Goal: Information Seeking & Learning: Check status

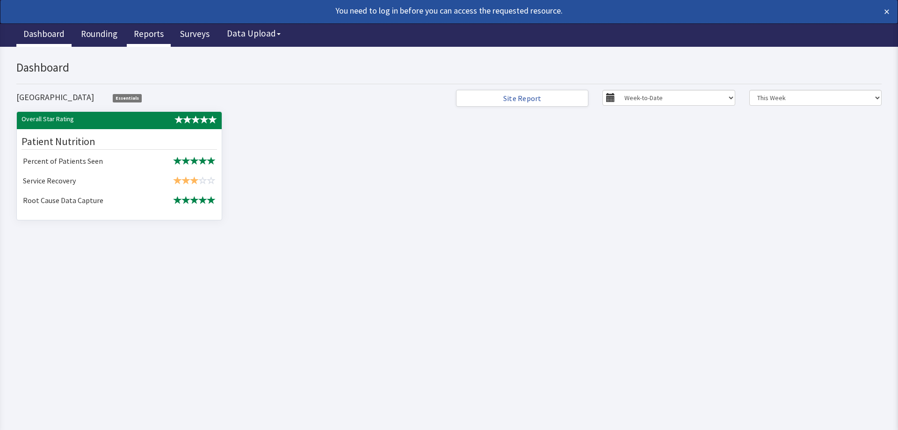
click at [153, 37] on link "Reports" at bounding box center [149, 34] width 44 height 23
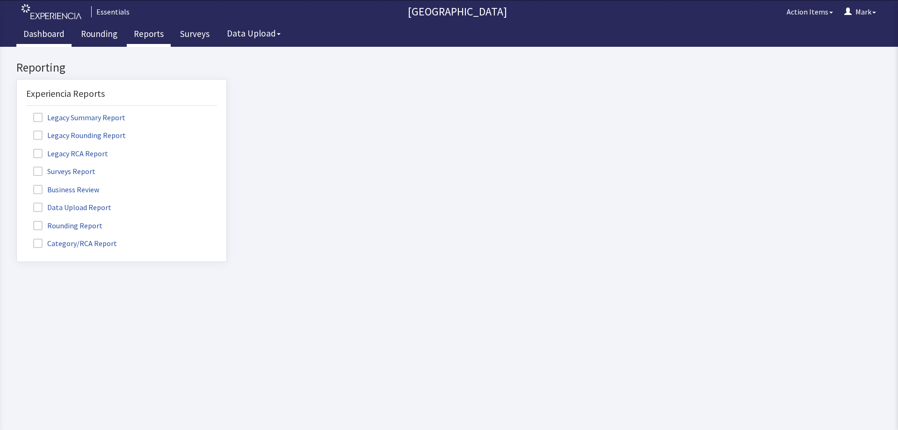
click at [51, 37] on link "Dashboard" at bounding box center [43, 34] width 55 height 23
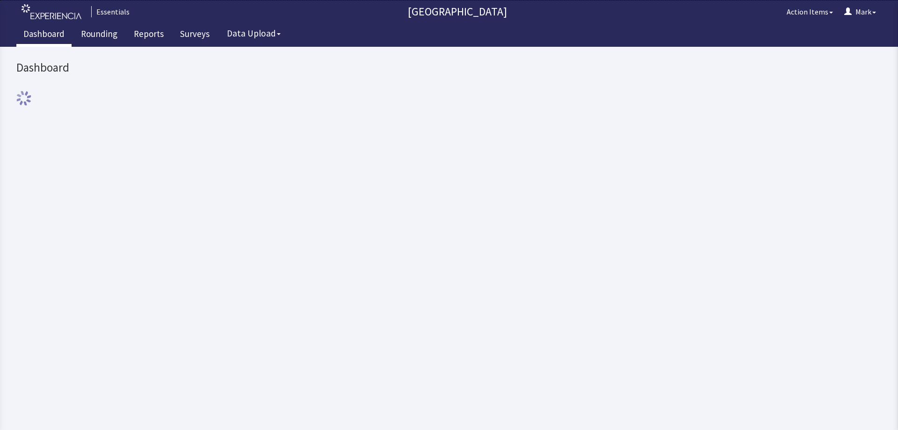
click at [96, 37] on link "Rounding" at bounding box center [99, 34] width 51 height 23
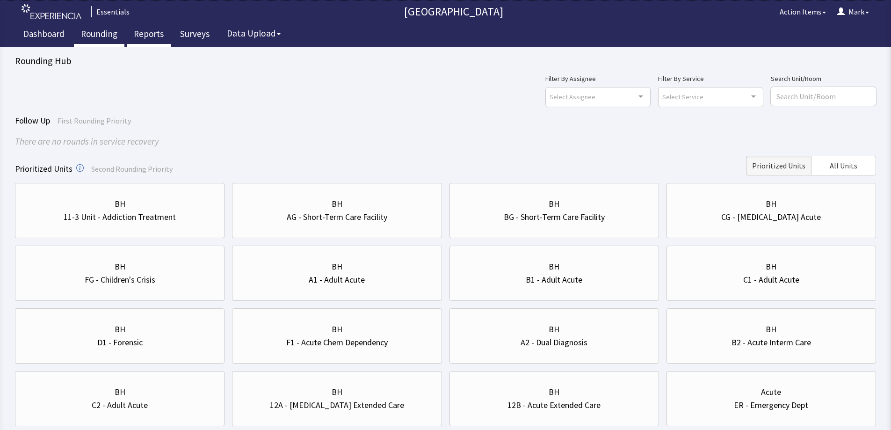
click at [158, 39] on link "Reports" at bounding box center [149, 34] width 44 height 23
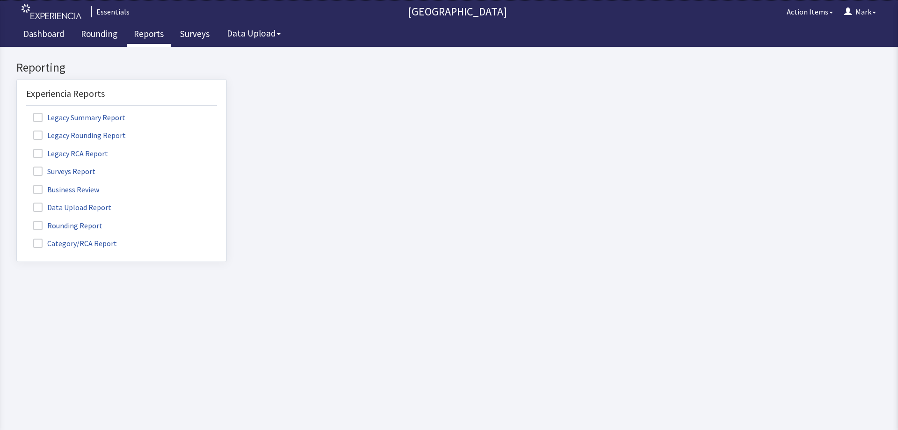
click at [36, 240] on span at bounding box center [37, 243] width 9 height 9
click at [17, 238] on input "Category/RCA Report" at bounding box center [17, 238] width 0 height 0
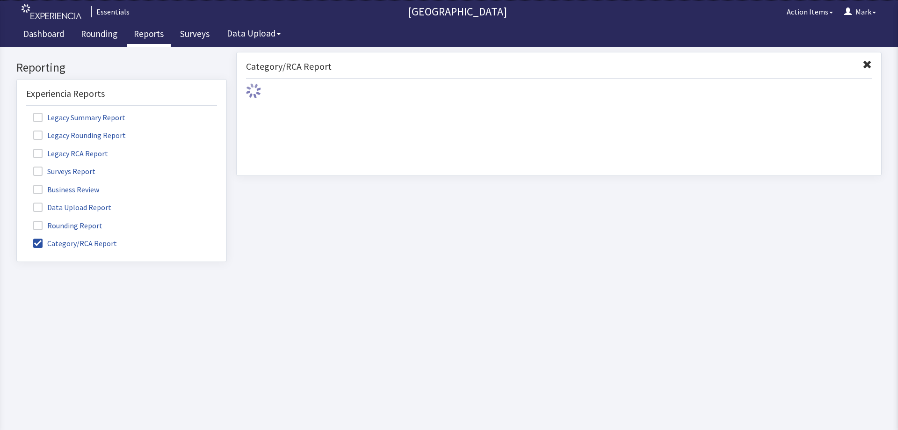
click at [40, 225] on span at bounding box center [37, 225] width 9 height 9
click at [17, 220] on input "Rounding Report" at bounding box center [17, 220] width 0 height 0
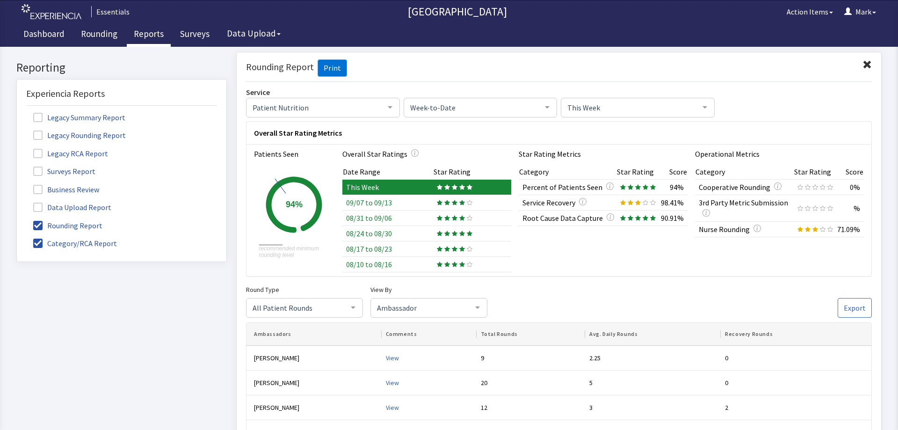
click at [652, 102] on span "This Week" at bounding box center [630, 107] width 131 height 10
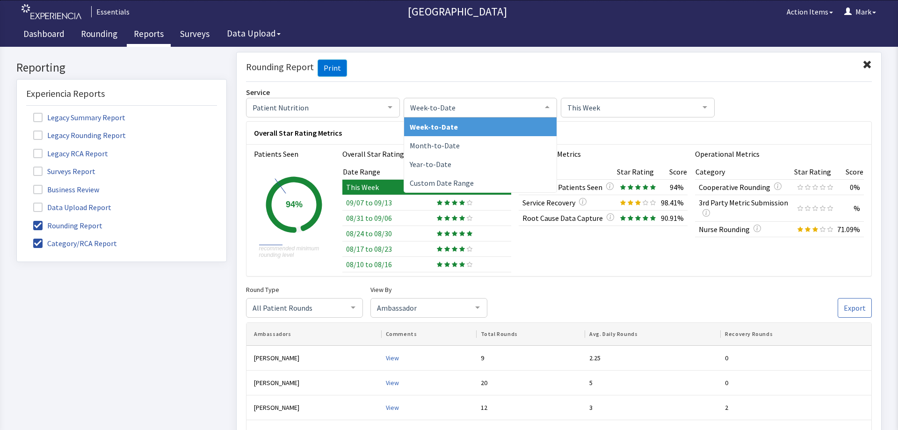
click at [539, 104] on div at bounding box center [547, 107] width 19 height 18
click at [735, 107] on div "Patient Nutrition Patient Nutrition No elements found. Consider changing the se…" at bounding box center [559, 107] width 626 height 20
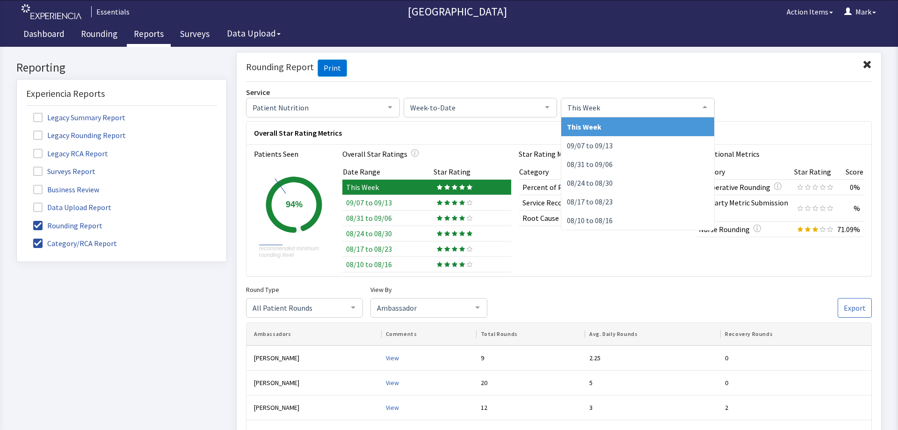
click at [670, 105] on span "This Week" at bounding box center [630, 107] width 131 height 10
click at [392, 107] on div at bounding box center [390, 107] width 19 height 18
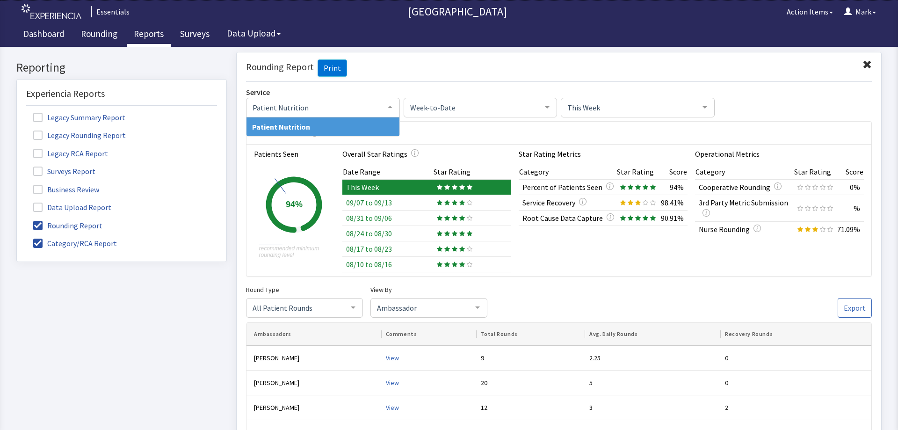
click at [475, 104] on span "Week-to-Date" at bounding box center [473, 107] width 131 height 10
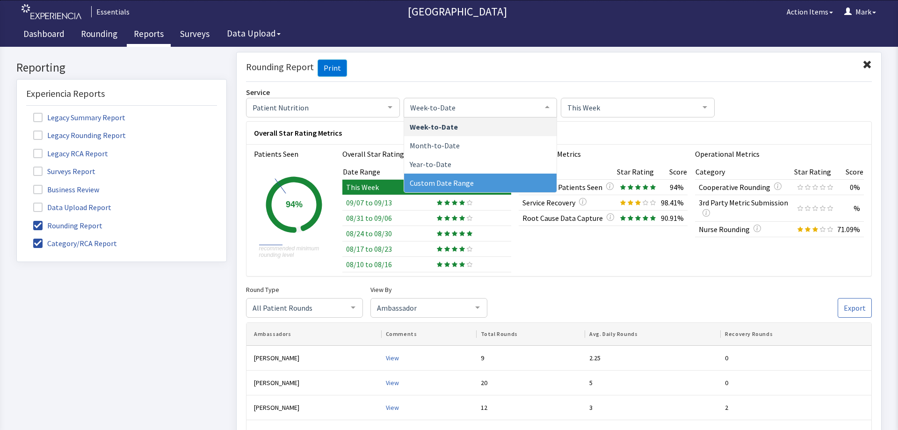
click at [481, 180] on span "Custom Date Range" at bounding box center [480, 182] width 153 height 19
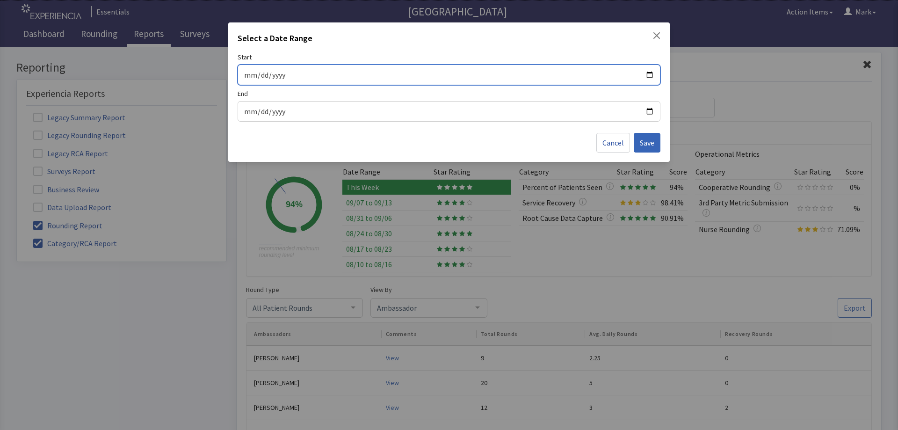
click at [653, 74] on input "Start" at bounding box center [449, 75] width 411 height 12
type input "[DATE]"
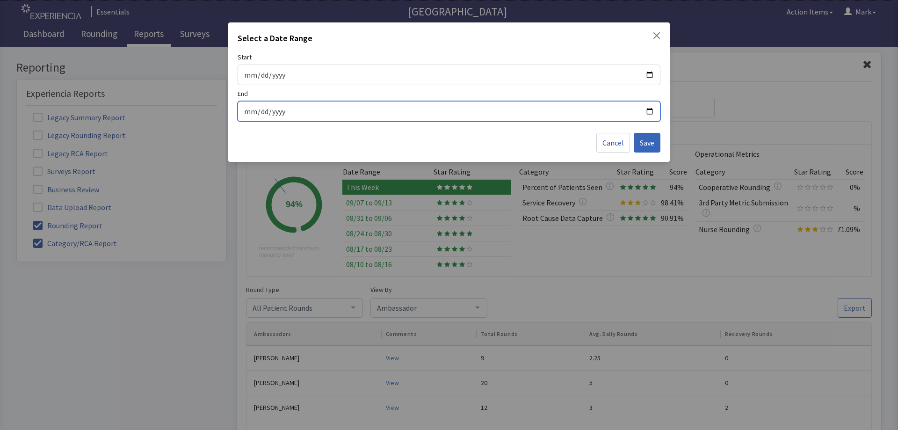
click at [649, 110] on input "End" at bounding box center [449, 111] width 411 height 12
type input "[DATE]"
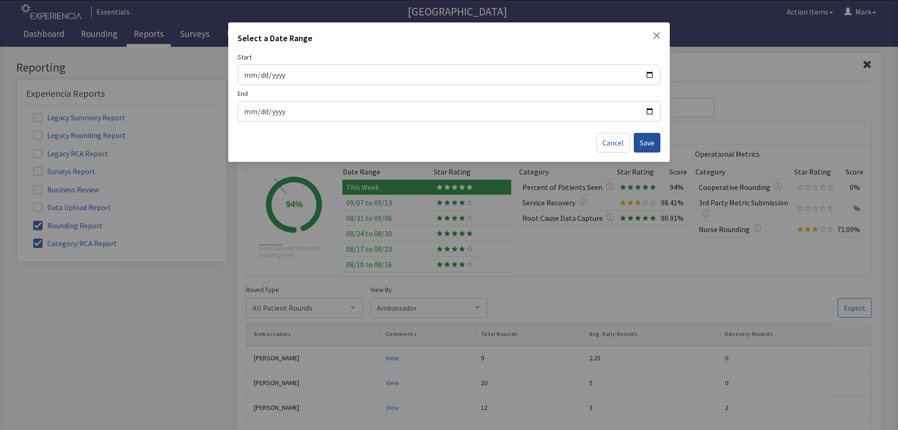
click at [656, 142] on button "Save" at bounding box center [647, 143] width 27 height 20
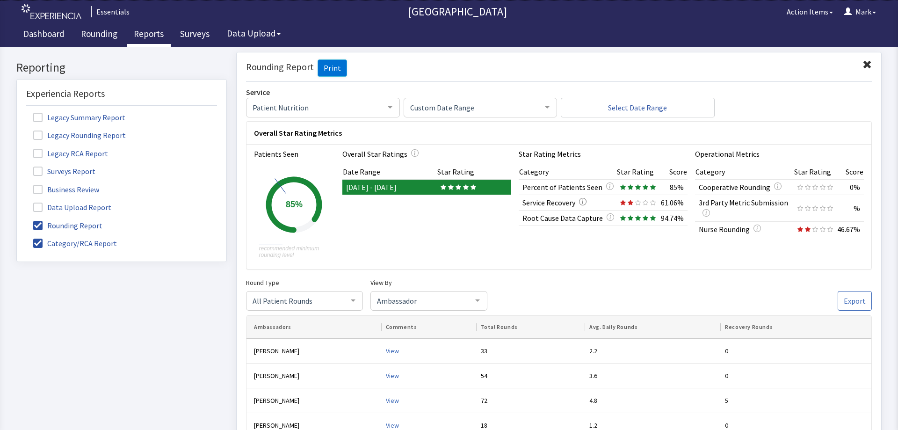
click at [581, 203] on div at bounding box center [582, 201] width 7 height 11
click at [582, 203] on icon "button" at bounding box center [582, 201] width 1 height 4
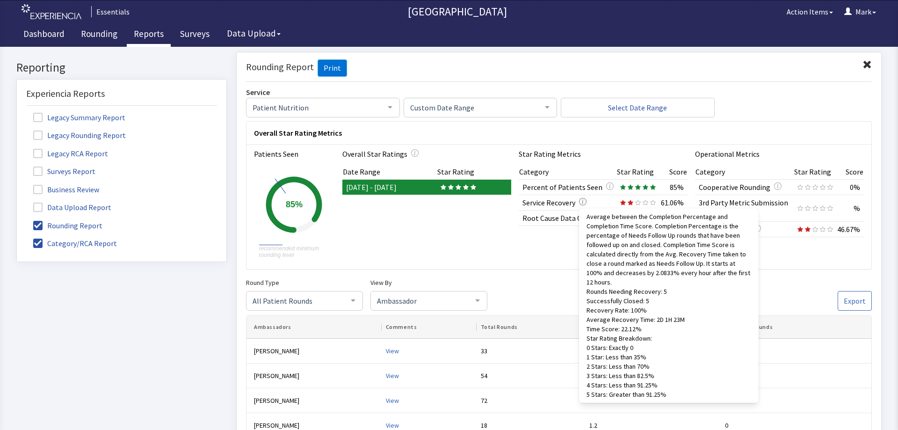
click at [582, 203] on icon "button" at bounding box center [582, 201] width 1 height 4
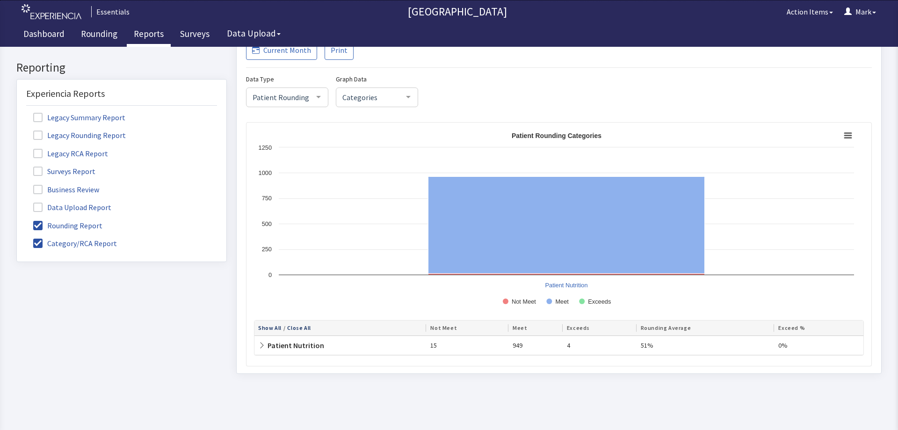
scroll to position [851, 0]
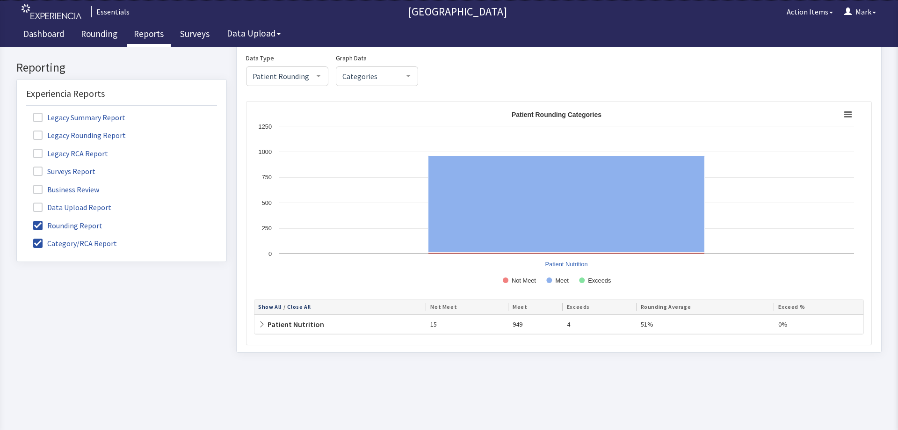
click at [261, 323] on icon at bounding box center [261, 323] width 7 height 7
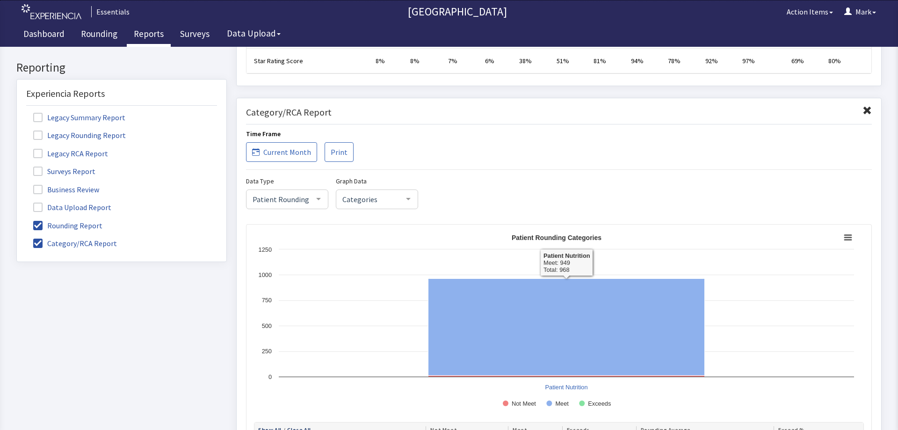
scroll to position [711, 0]
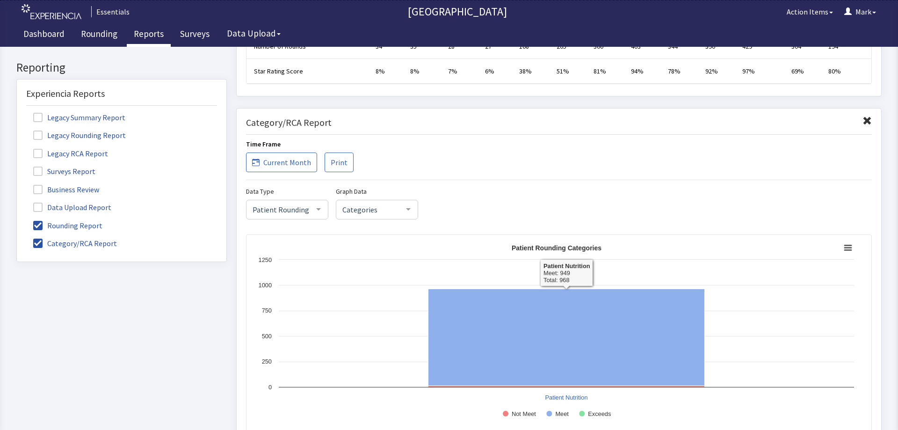
click at [392, 202] on div "Categories" at bounding box center [377, 209] width 82 height 20
click at [435, 187] on div "Data Type Patient Rounding Patient Rounding Nurse Station No elements found. Co…" at bounding box center [559, 202] width 626 height 34
click at [321, 203] on div at bounding box center [318, 209] width 19 height 18
click at [477, 197] on div "Data Type Patient Rounding Patient Rounding Nurse Station No elements found. Co…" at bounding box center [559, 202] width 626 height 34
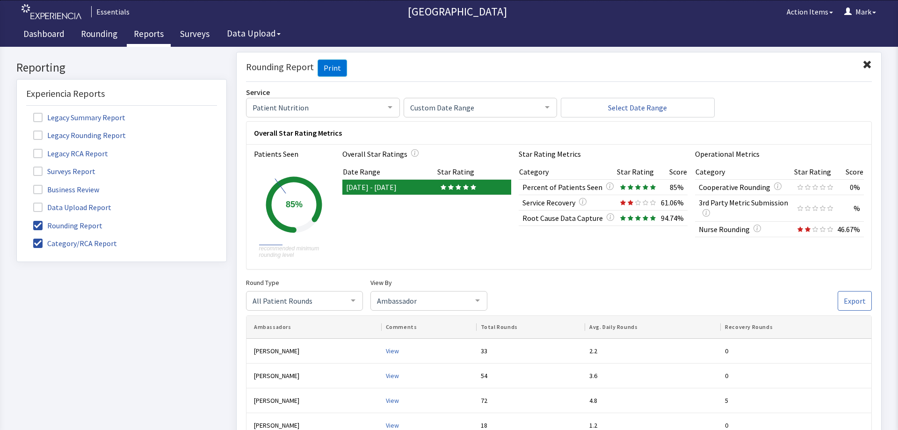
scroll to position [140, 0]
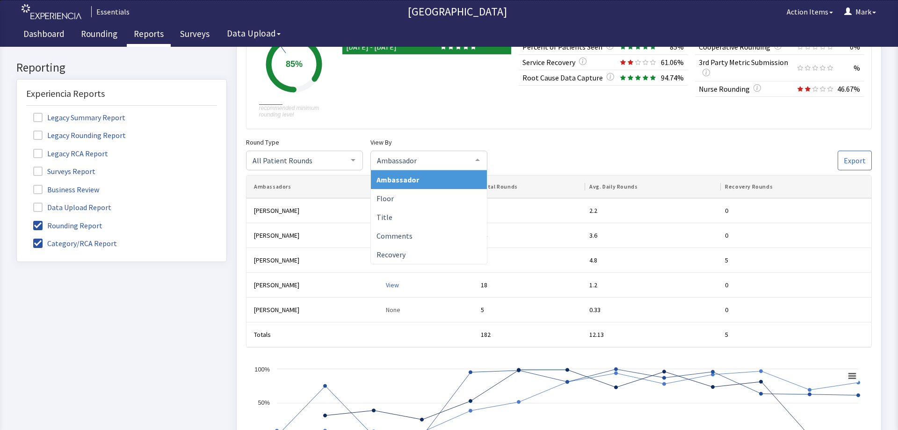
click at [481, 159] on div at bounding box center [477, 160] width 19 height 18
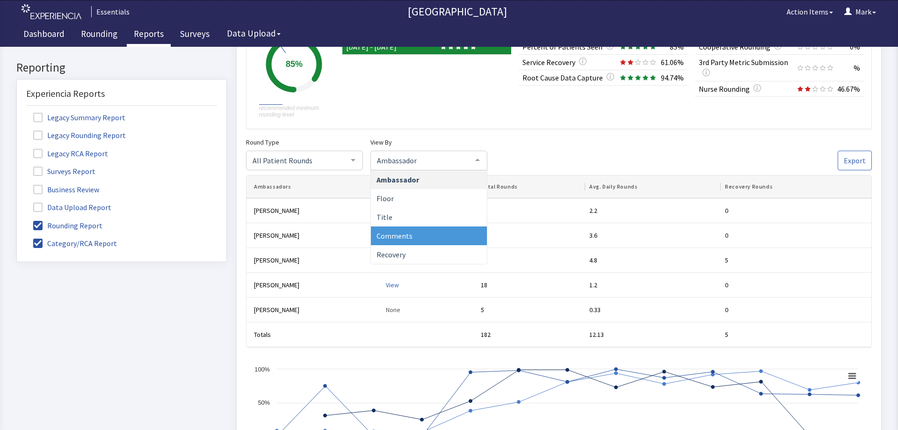
click at [441, 237] on span "Comments" at bounding box center [429, 235] width 116 height 19
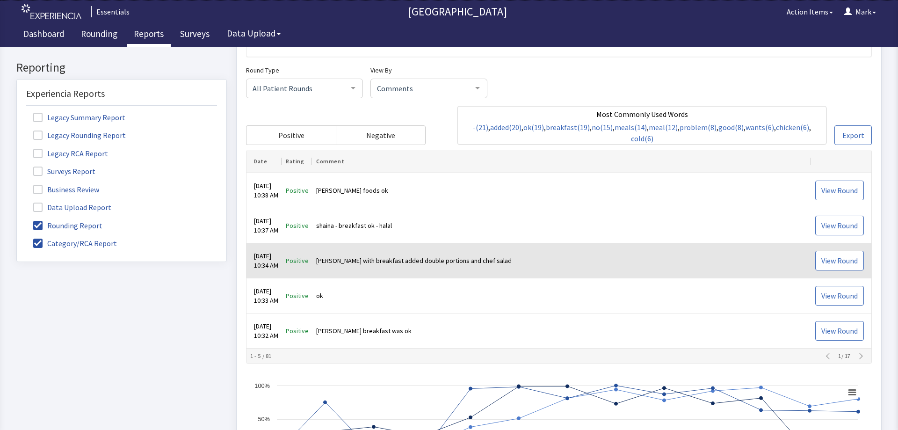
scroll to position [234, 0]
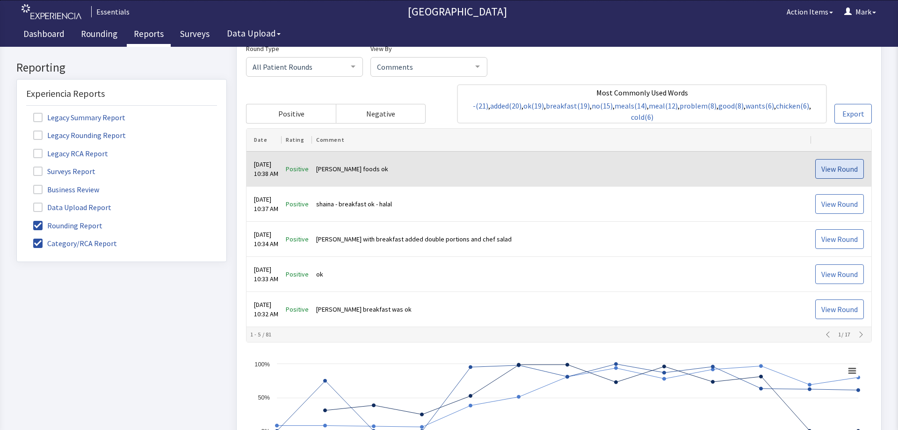
click at [848, 165] on span "View Round" at bounding box center [839, 168] width 36 height 11
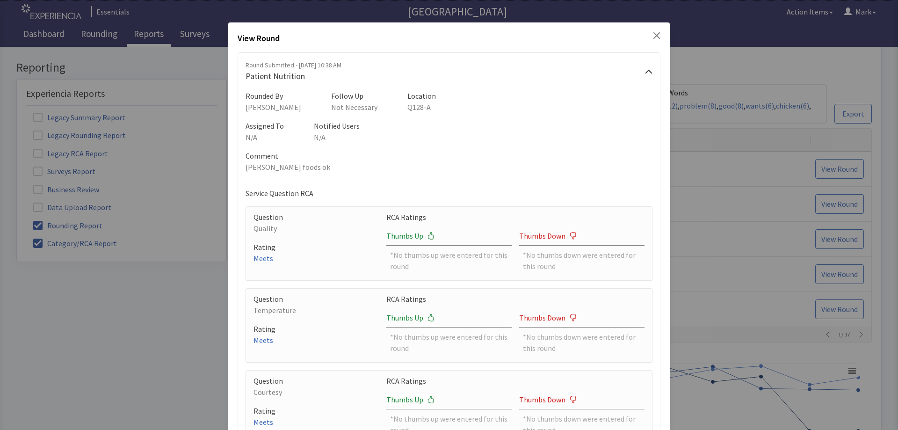
click at [654, 36] on icon "Close" at bounding box center [657, 35] width 7 height 7
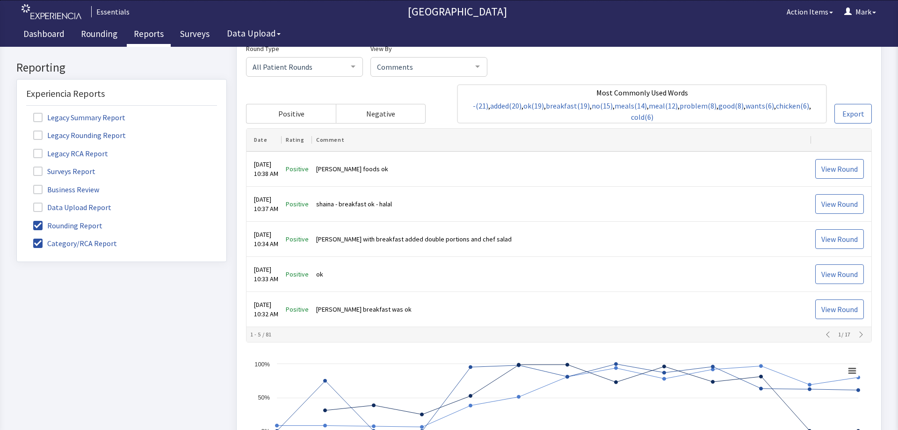
click at [857, 331] on icon "button" at bounding box center [860, 334] width 7 height 7
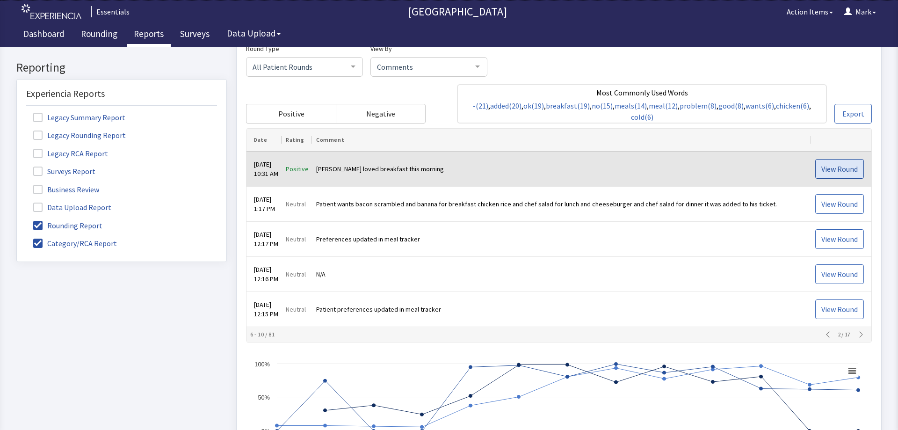
click at [821, 169] on span "View Round" at bounding box center [839, 168] width 36 height 11
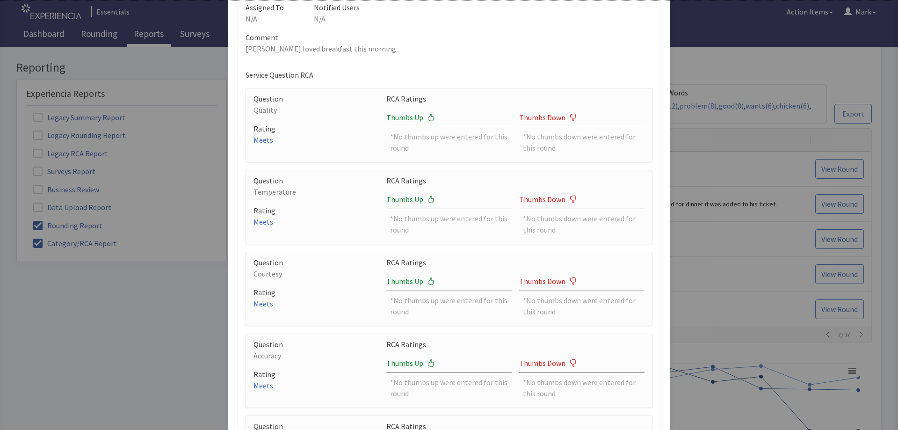
scroll to position [0, 0]
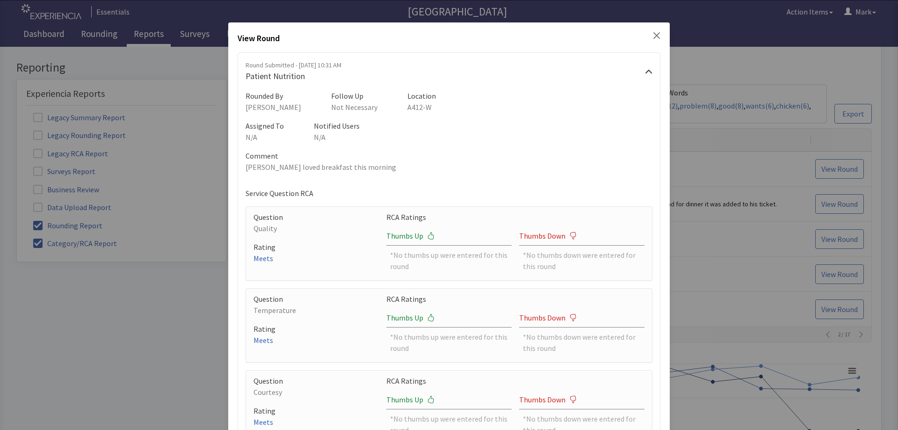
click at [655, 36] on icon "Close" at bounding box center [656, 35] width 7 height 7
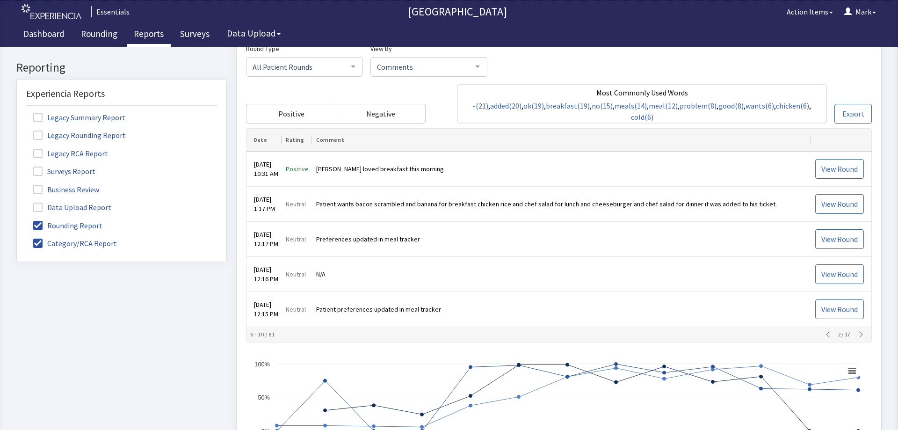
click at [857, 335] on icon "button" at bounding box center [860, 334] width 7 height 7
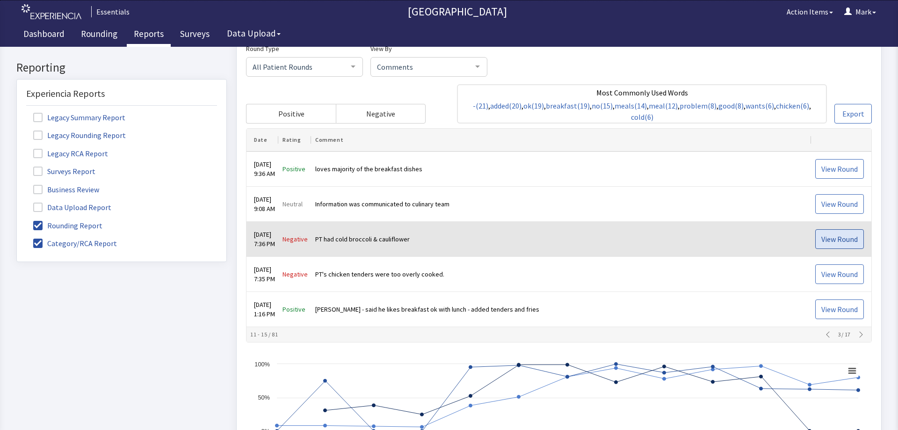
click at [824, 238] on span "View Round" at bounding box center [839, 238] width 36 height 11
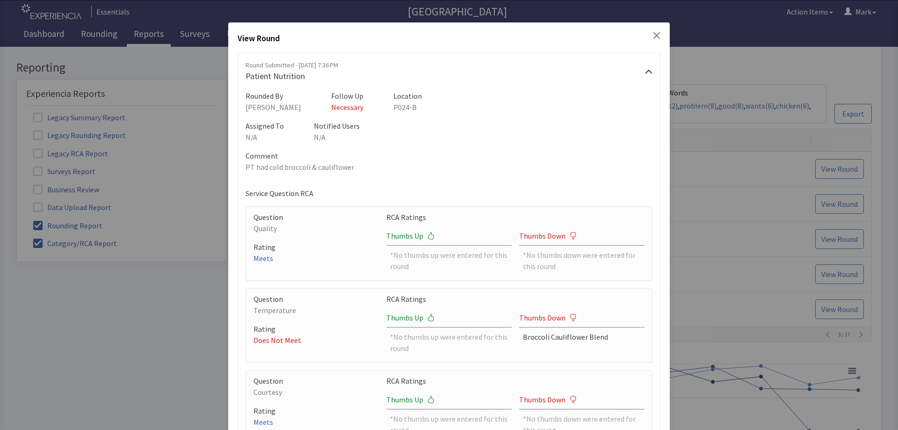
click at [654, 36] on icon "Close" at bounding box center [657, 35] width 7 height 7
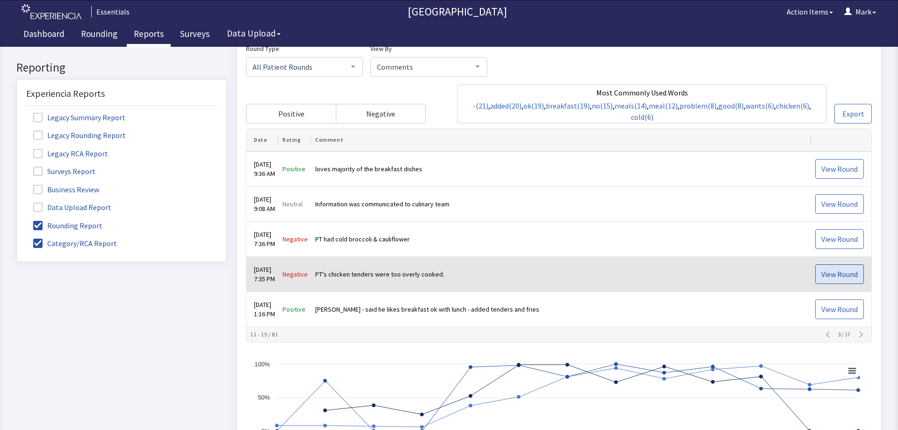
drag, startPoint x: 829, startPoint y: 271, endPoint x: 952, endPoint y: 50, distance: 252.7
click at [829, 271] on span "View Round" at bounding box center [839, 274] width 36 height 11
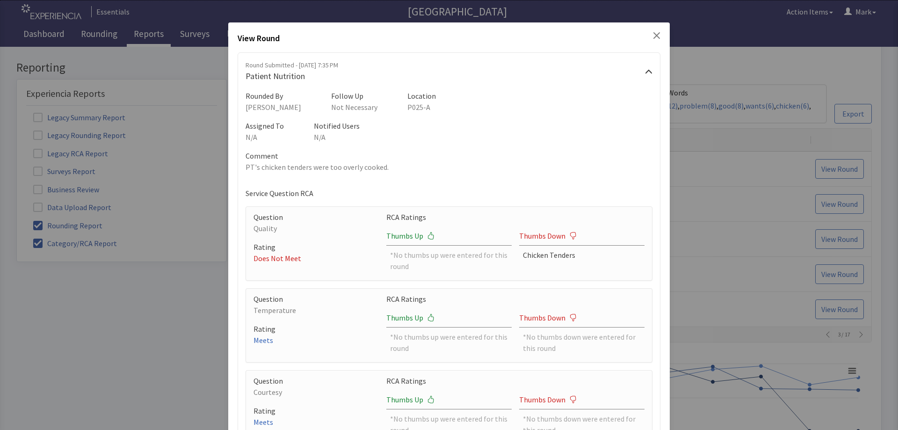
click at [654, 36] on icon "Close" at bounding box center [656, 35] width 7 height 7
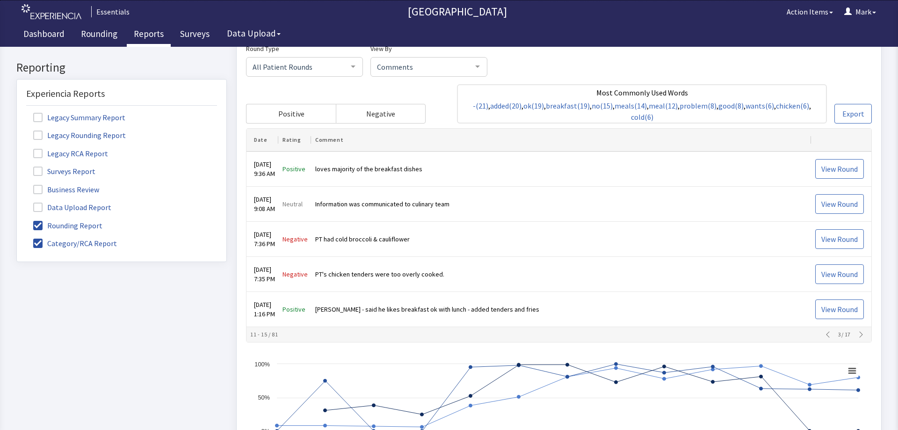
click at [854, 331] on th "11 - 15 / 81 3 / 17" at bounding box center [559, 334] width 625 height 15
click at [857, 334] on icon "button" at bounding box center [860, 334] width 7 height 7
click at [824, 336] on icon "button" at bounding box center [827, 334] width 7 height 7
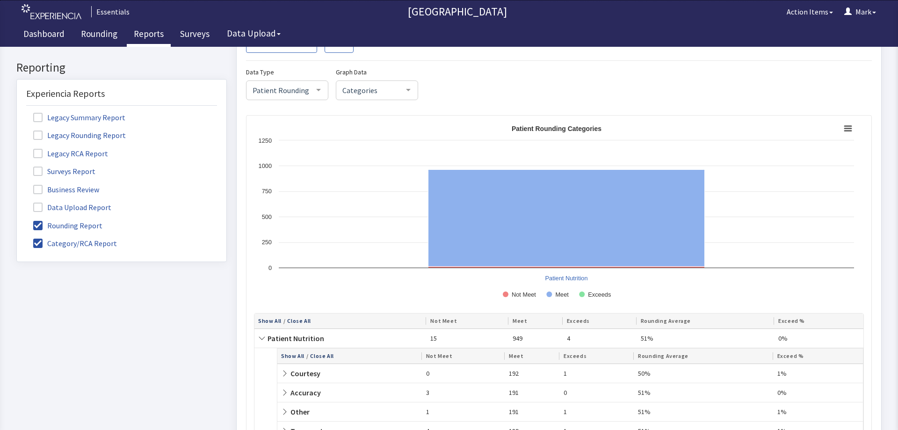
scroll to position [1052, 0]
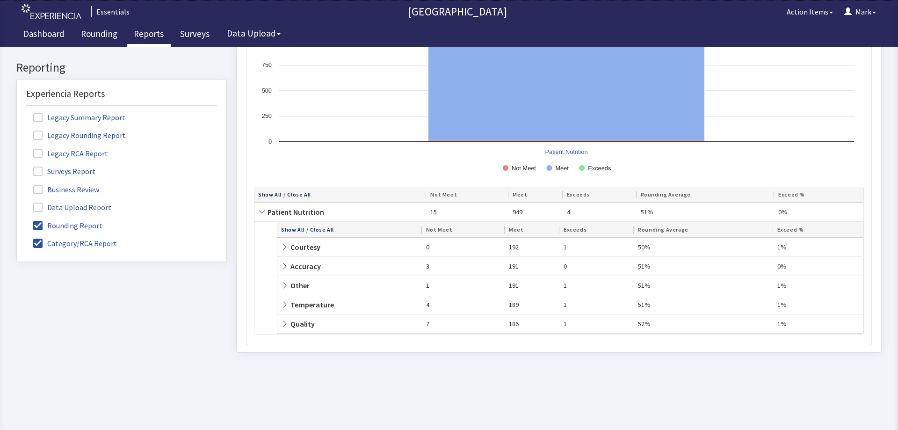
click at [267, 217] on td "Patient Nutrition" at bounding box center [340, 212] width 172 height 19
click at [259, 210] on icon at bounding box center [261, 211] width 7 height 7
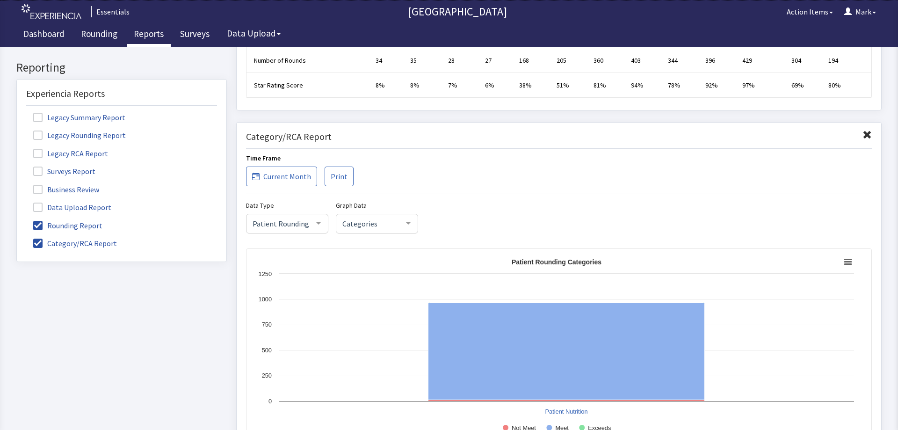
scroll to position [846, 0]
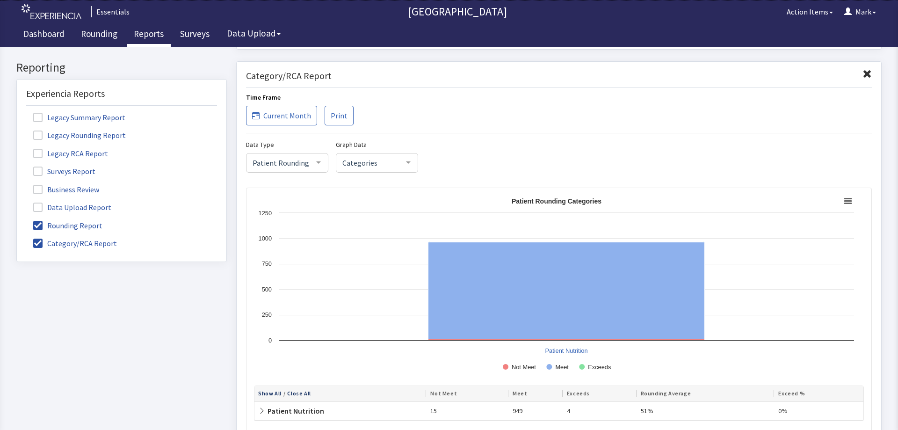
click at [309, 161] on span "Patient Rounding" at bounding box center [279, 162] width 59 height 10
click at [385, 159] on span "Categories" at bounding box center [369, 162] width 59 height 10
click at [436, 155] on div "Data Type Patient Rounding Patient Rounding Nurse Station No elements found. Co…" at bounding box center [559, 155] width 626 height 34
click at [390, 159] on span "Categories" at bounding box center [369, 162] width 59 height 10
click at [375, 191] on span "RCA Item" at bounding box center [376, 200] width 81 height 19
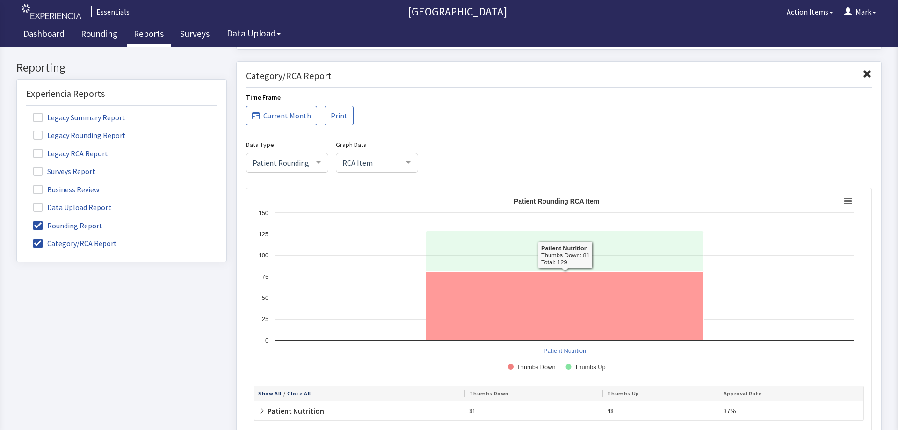
click at [521, 306] on icon "Patient Rounding Categories" at bounding box center [565, 305] width 278 height 69
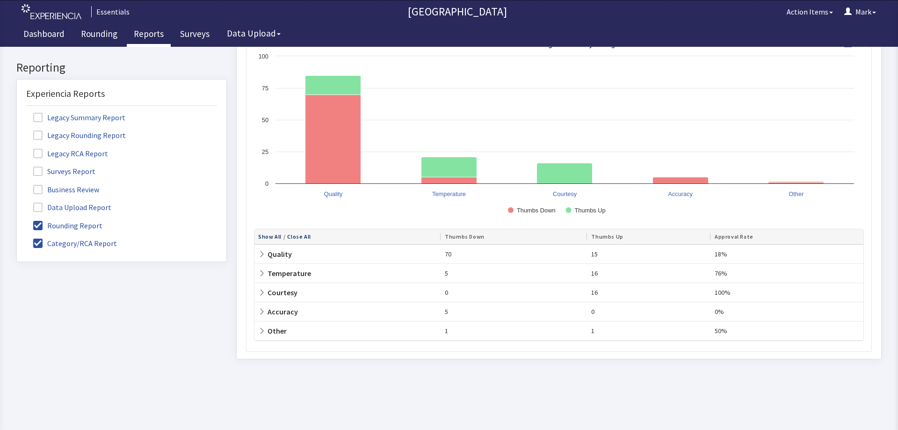
scroll to position [1026, 0]
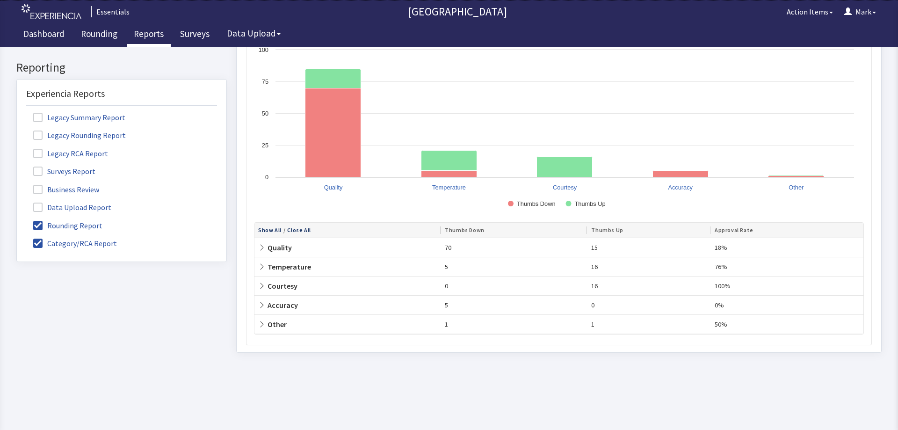
click at [270, 246] on span "Quality" at bounding box center [275, 247] width 34 height 9
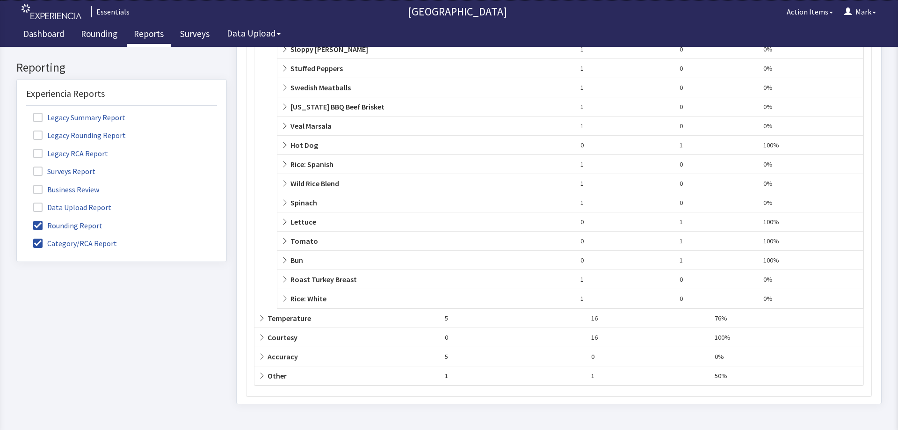
scroll to position [2476, 0]
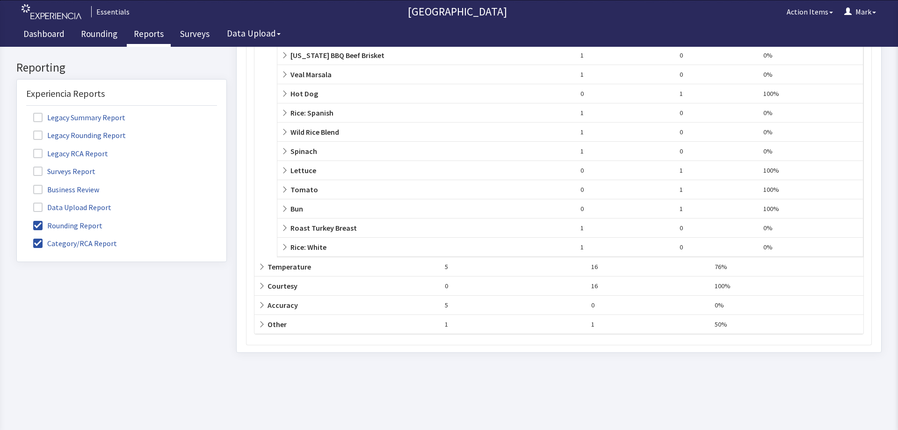
click at [291, 264] on span "Temperature" at bounding box center [284, 266] width 53 height 9
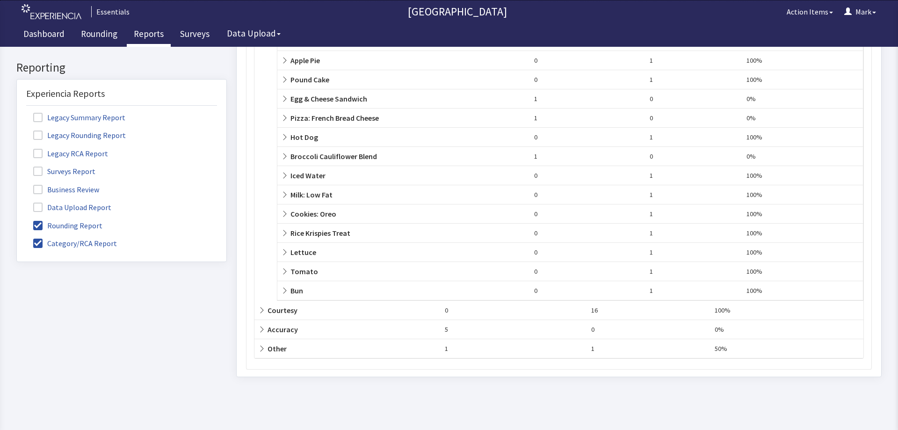
scroll to position [2881, 0]
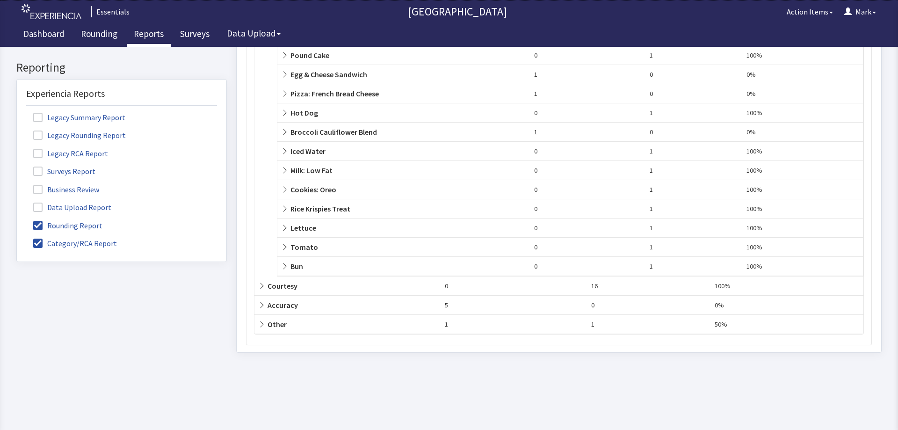
click at [271, 283] on span "Courtesy" at bounding box center [277, 285] width 39 height 9
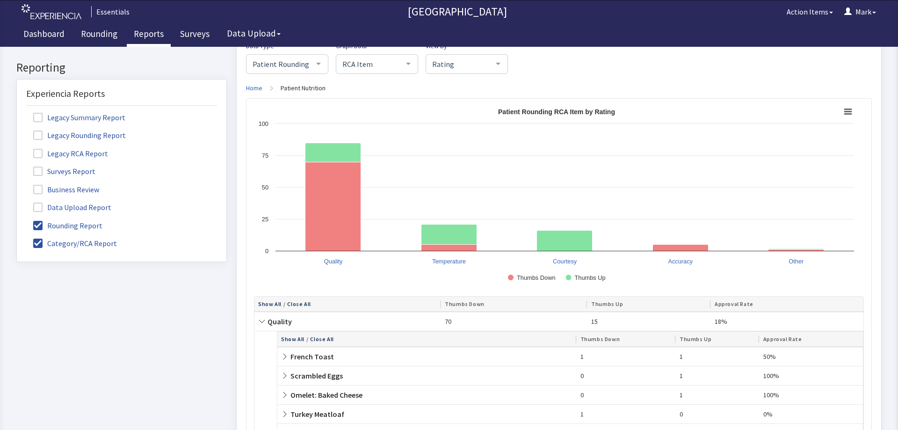
scroll to position [869, 0]
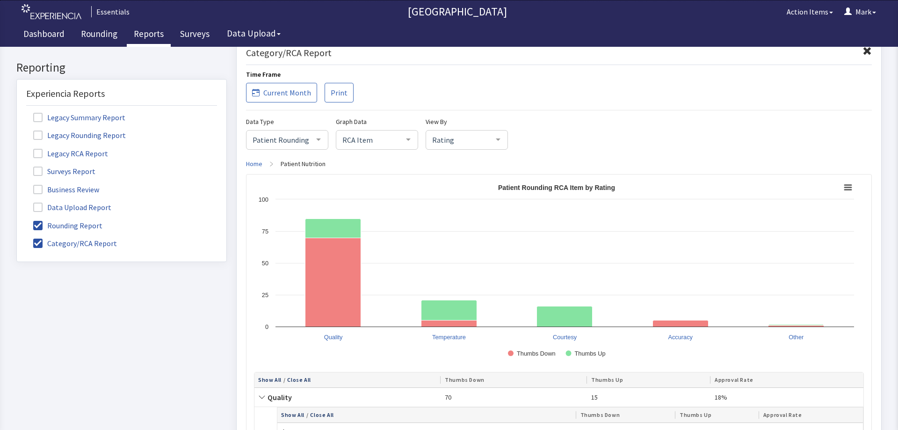
click at [281, 400] on span "Quality" at bounding box center [275, 396] width 34 height 9
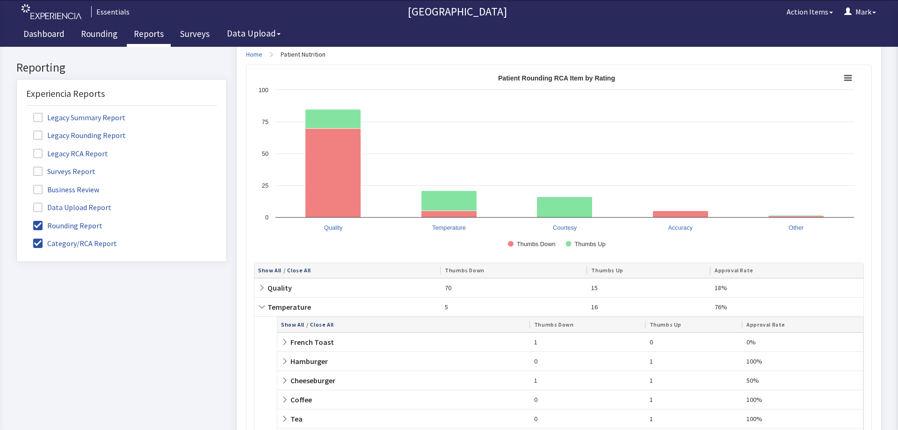
scroll to position [1056, 0]
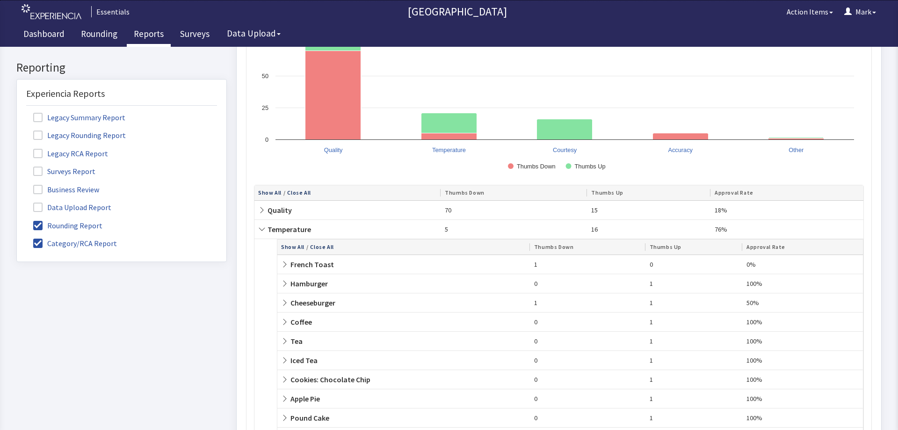
click at [292, 228] on span "Temperature" at bounding box center [284, 229] width 53 height 9
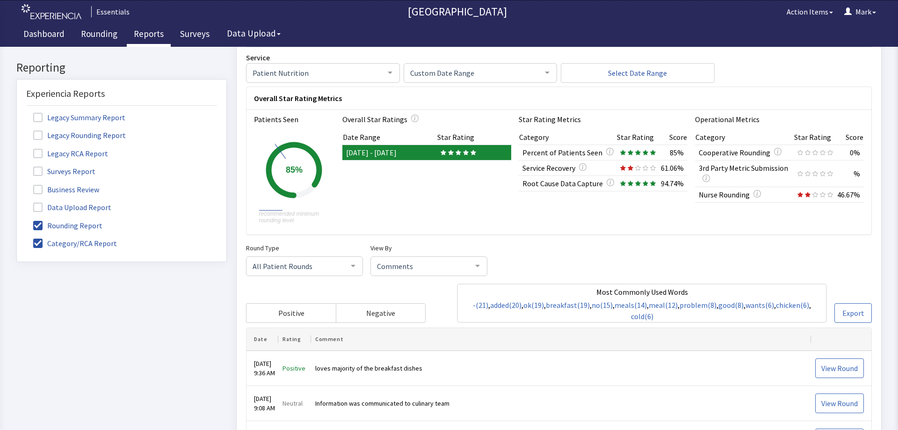
scroll to position [0, 0]
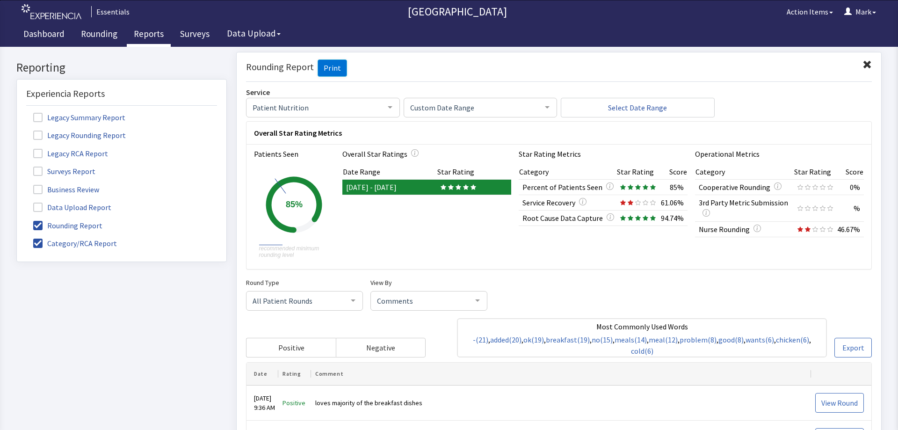
click at [520, 73] on div "Rounding Report Print" at bounding box center [559, 70] width 626 height 22
